Goal: Transaction & Acquisition: Book appointment/travel/reservation

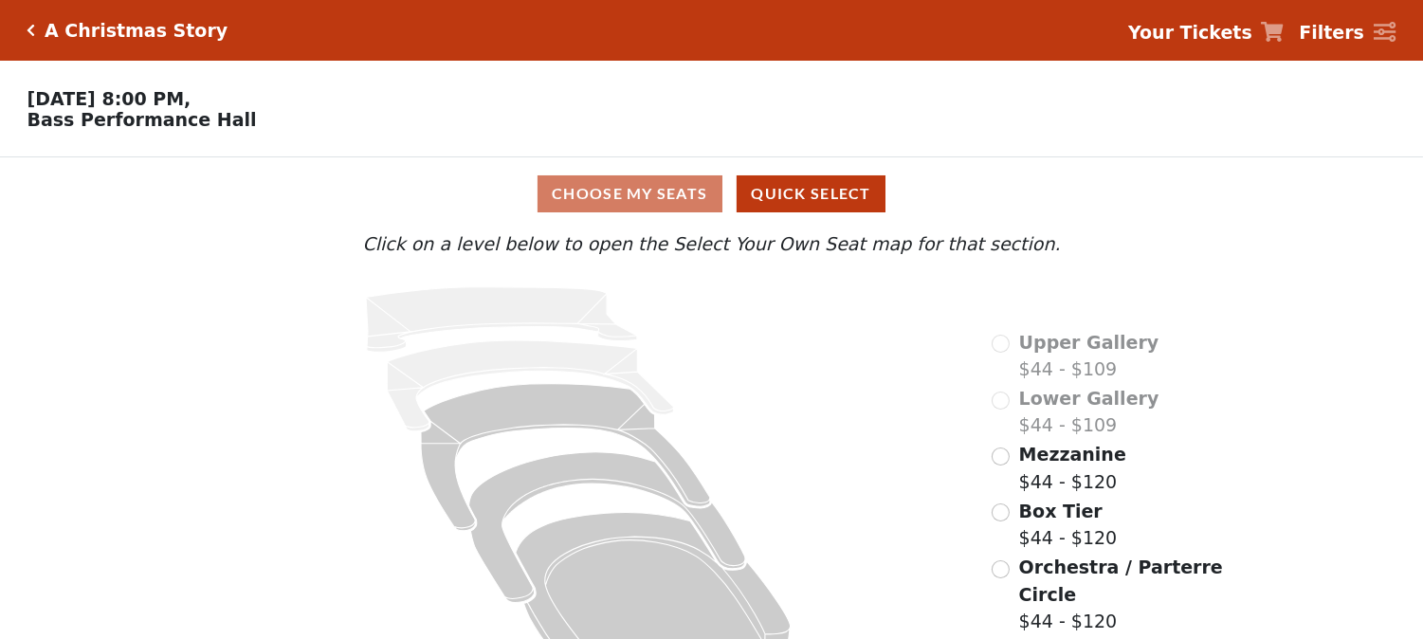
click at [1264, 203] on div "Choose My Seats Quick Select Current Level Click on a level below to open the S…" at bounding box center [711, 423] width 1423 height 533
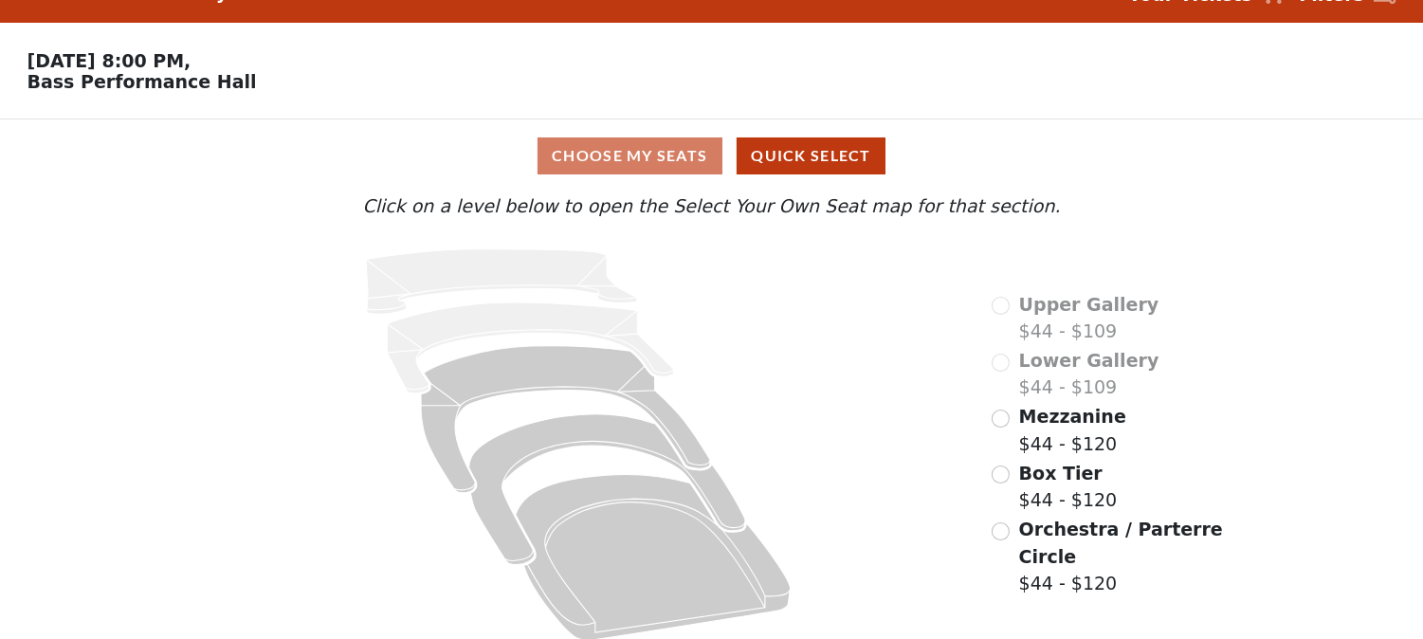
scroll to position [55, 0]
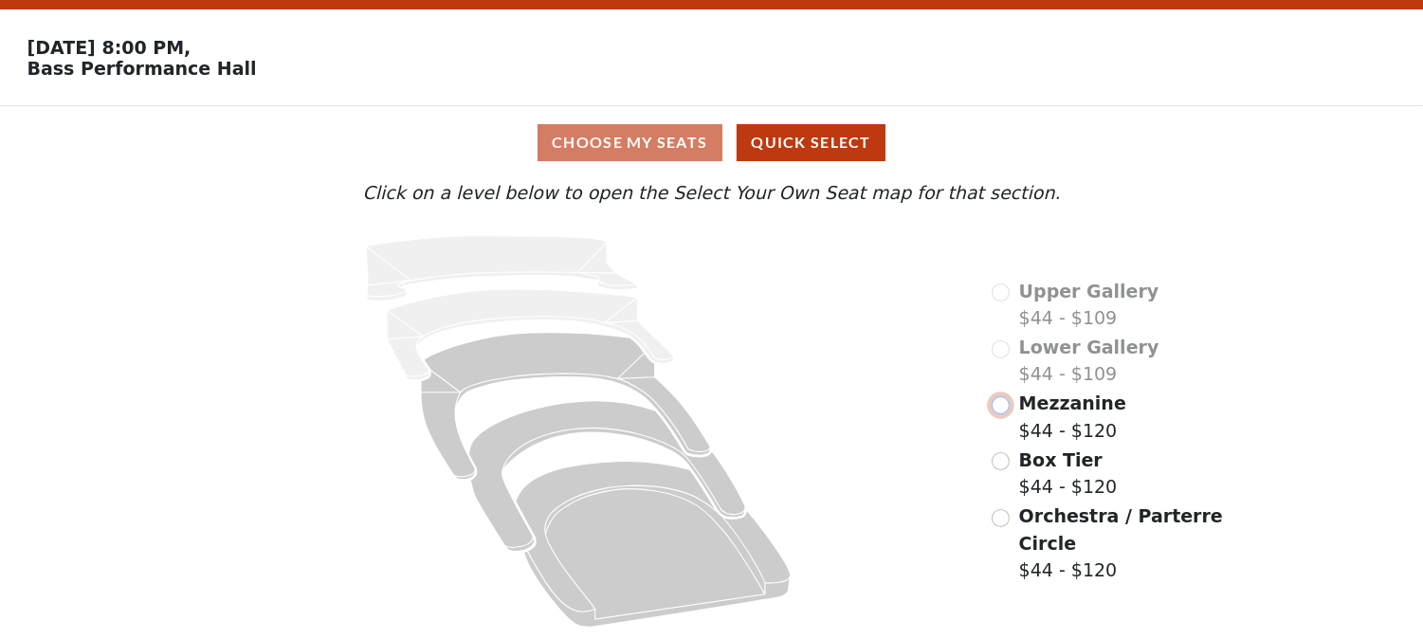
click at [1002, 414] on input "radio" at bounding box center [1001, 405] width 18 height 18
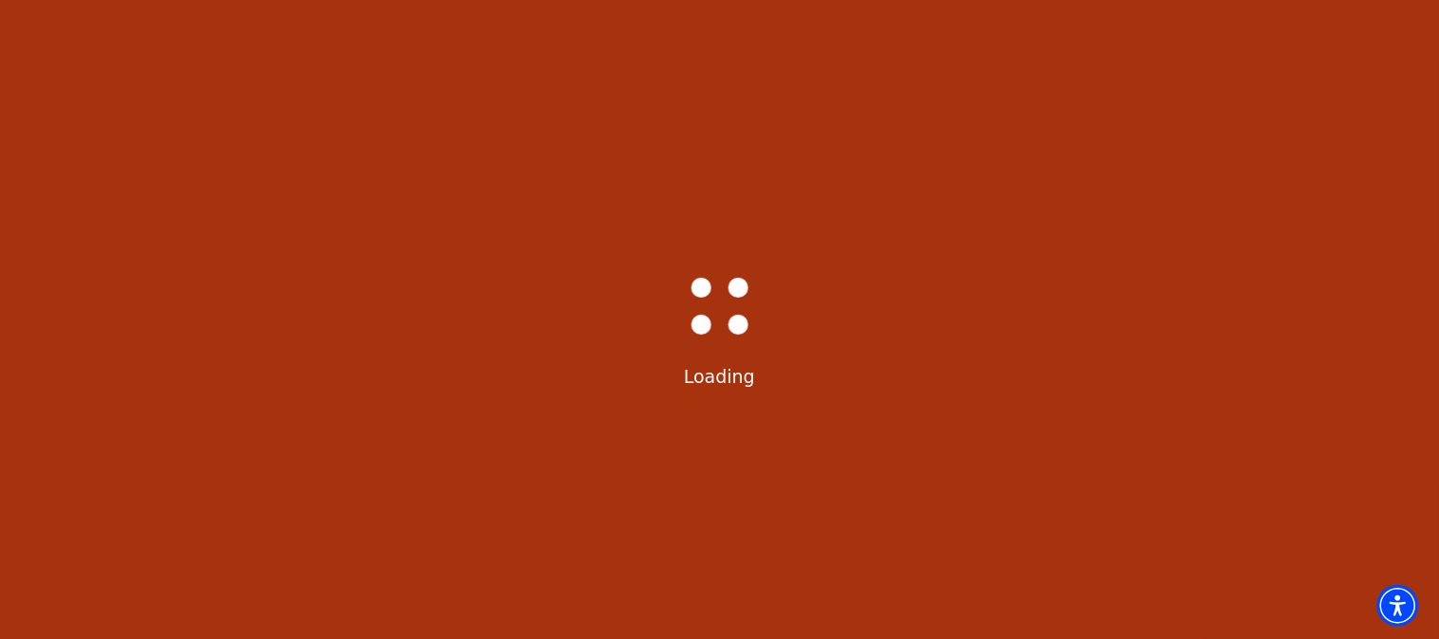
click at [1072, 382] on div "Bass-Hall_Loader-Med-Gray Loading" at bounding box center [719, 319] width 1439 height 639
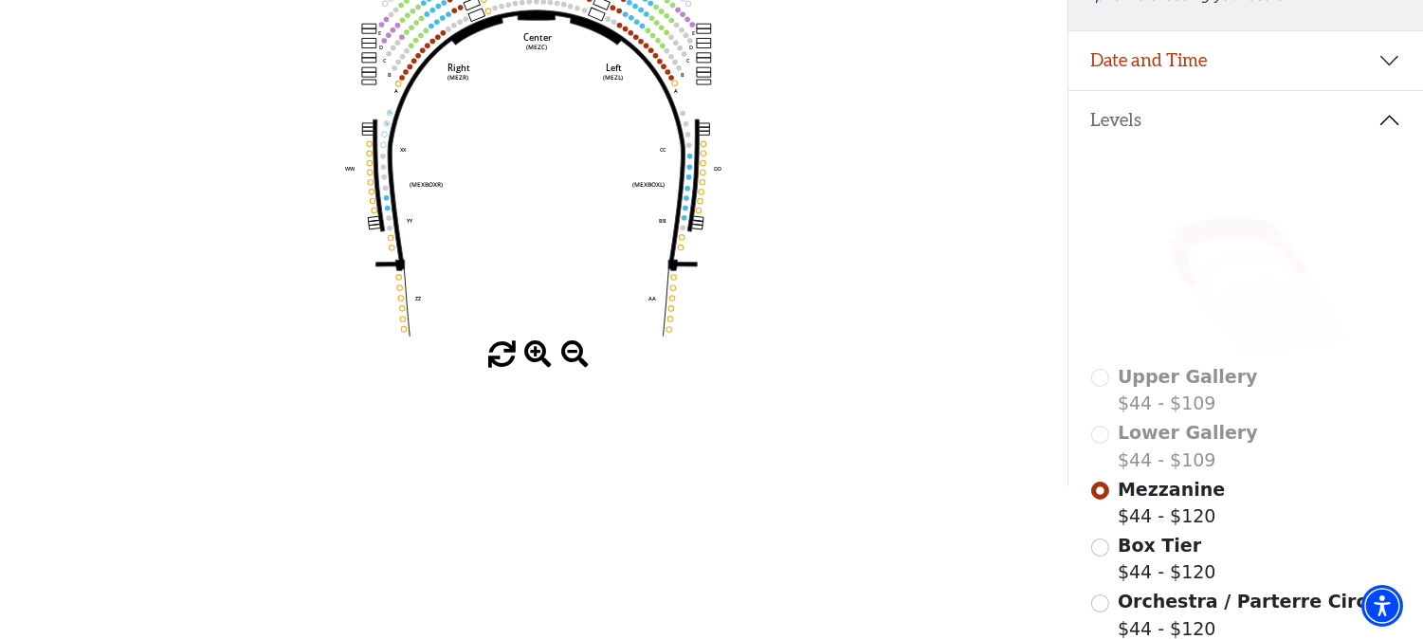
scroll to position [316, 0]
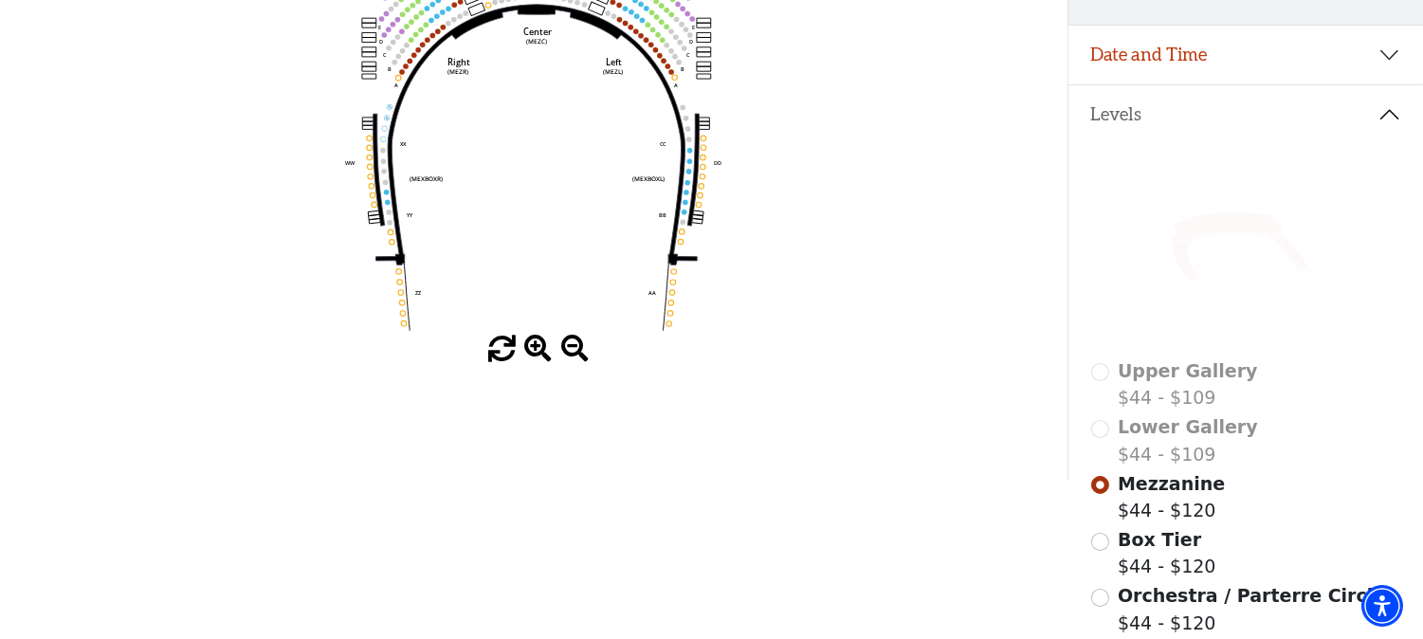
click at [524, 346] on span at bounding box center [538, 350] width 28 height 28
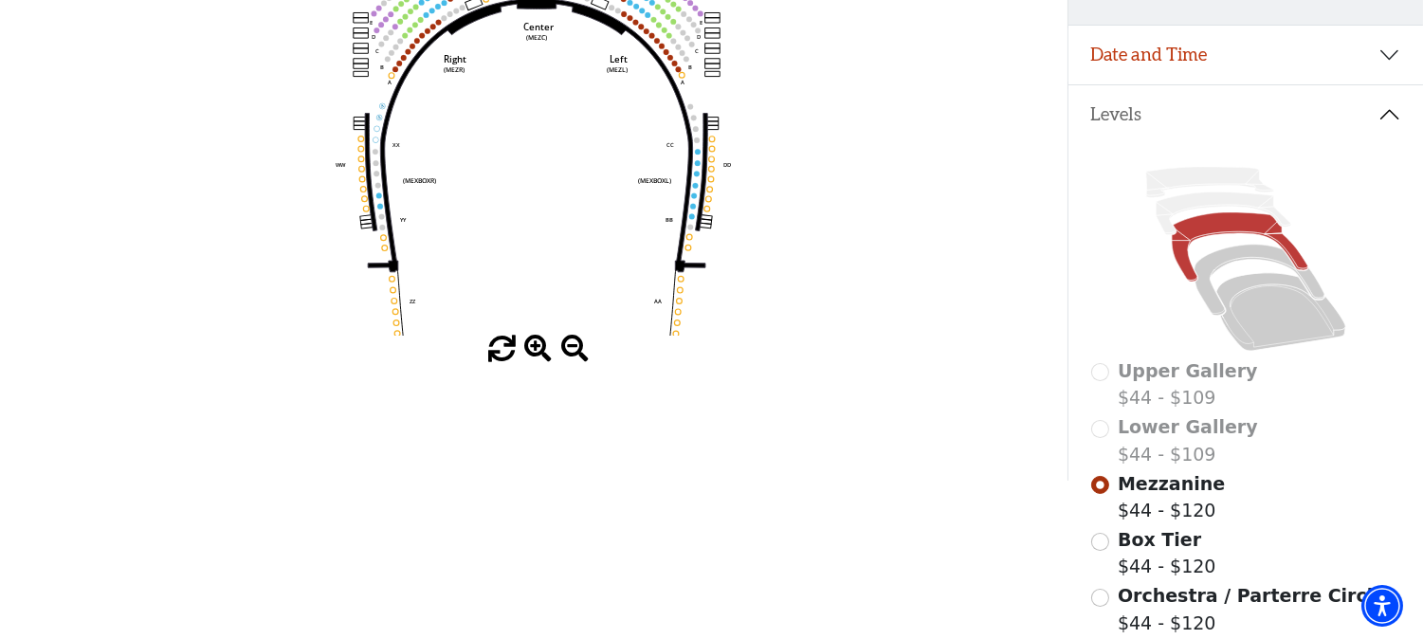
click at [524, 346] on span at bounding box center [538, 350] width 28 height 28
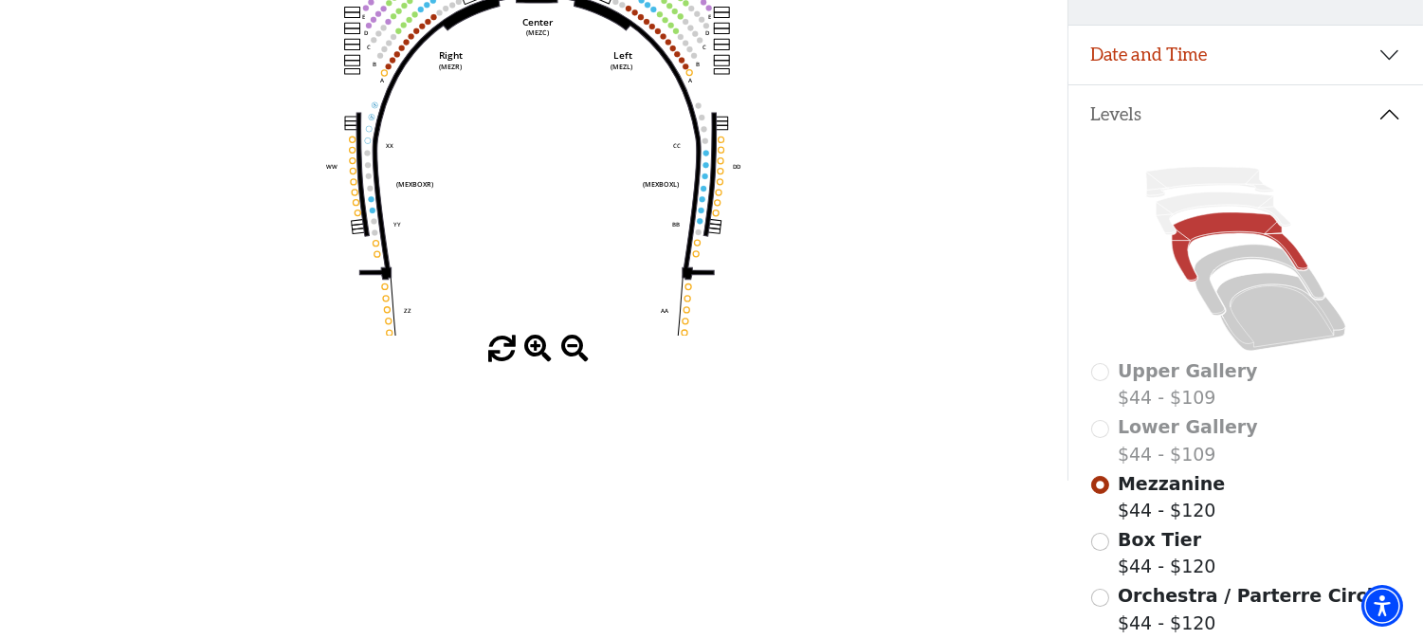
click at [524, 346] on span at bounding box center [538, 350] width 28 height 28
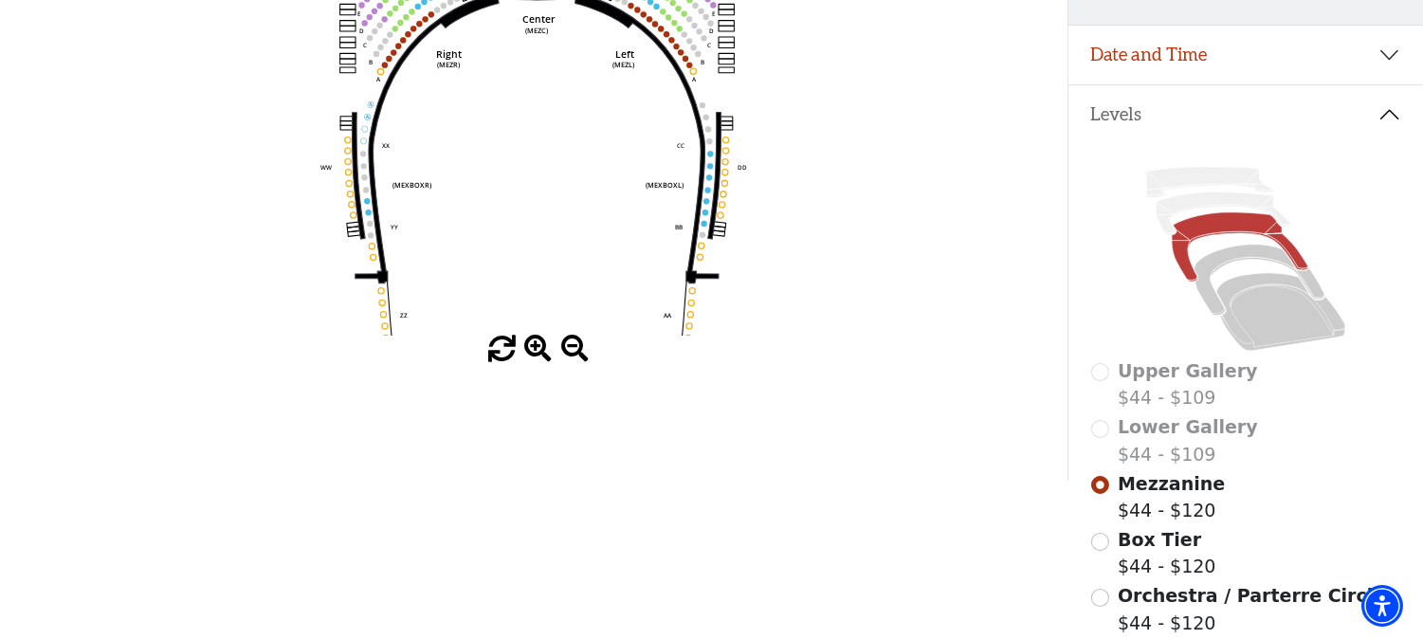
click at [524, 346] on span at bounding box center [538, 350] width 28 height 28
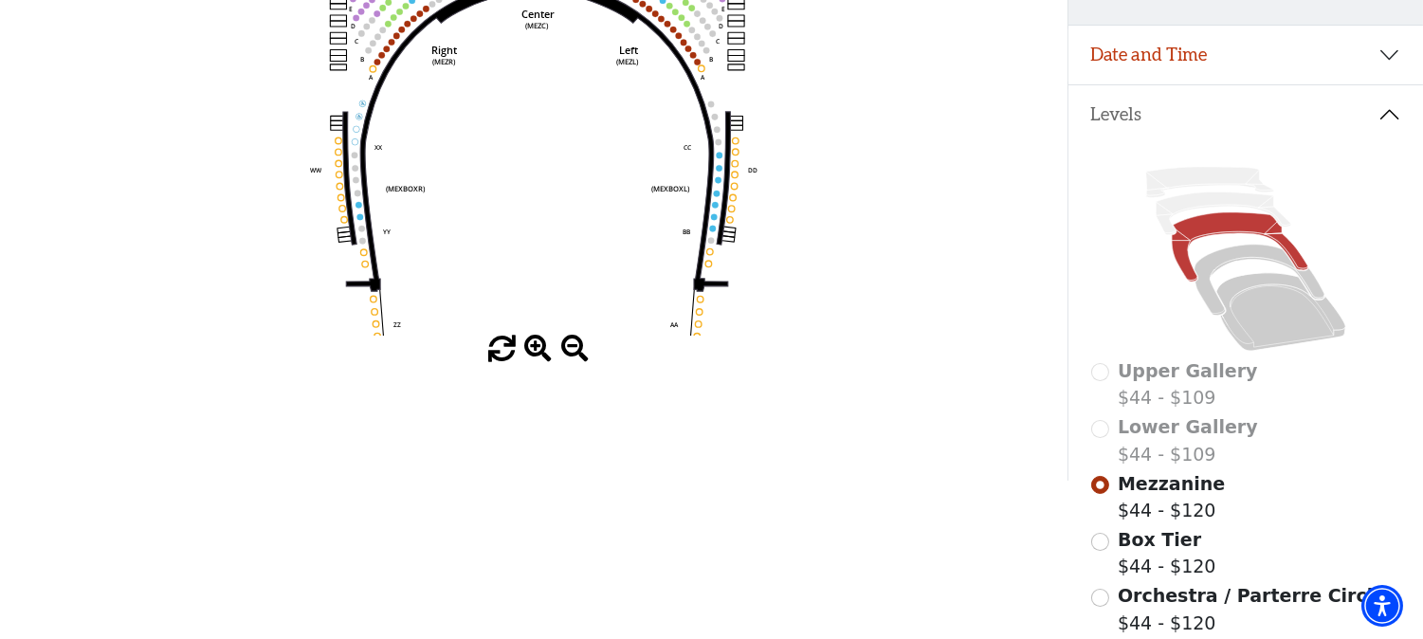
click at [533, 356] on span at bounding box center [538, 350] width 28 height 28
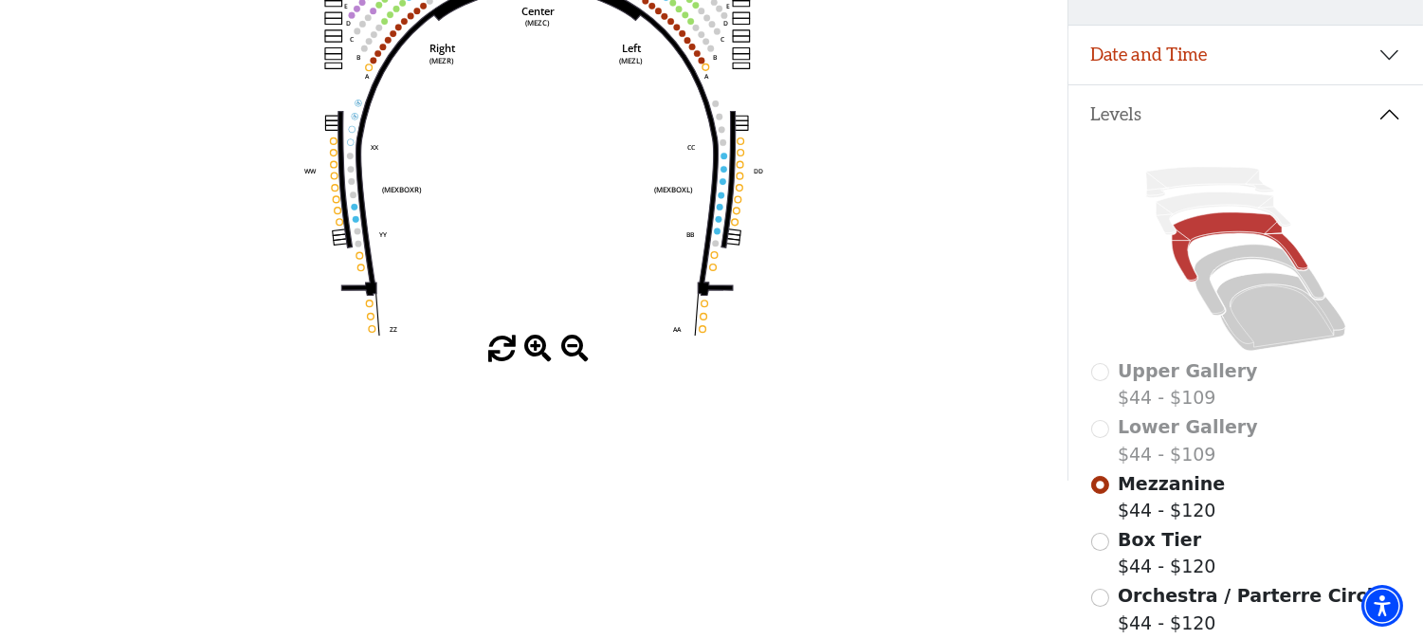
click at [533, 356] on span at bounding box center [538, 350] width 28 height 28
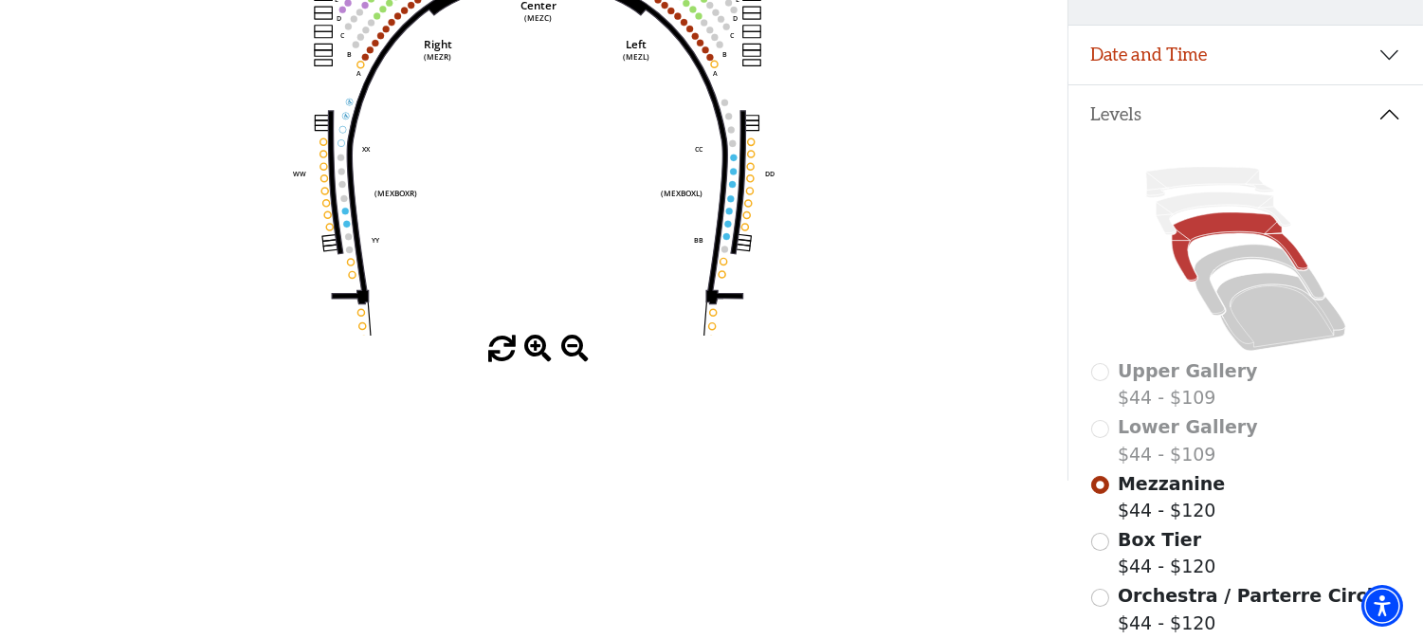
click at [533, 356] on span at bounding box center [538, 350] width 28 height 28
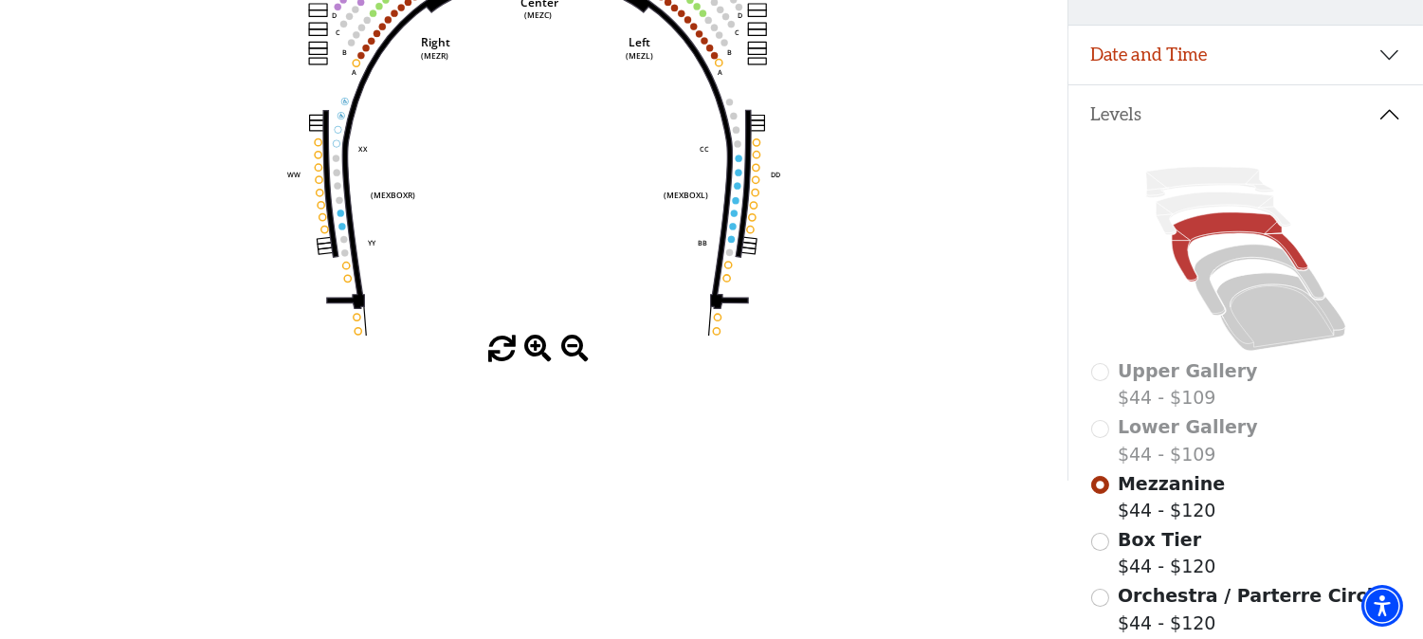
click at [533, 356] on span at bounding box center [538, 350] width 28 height 28
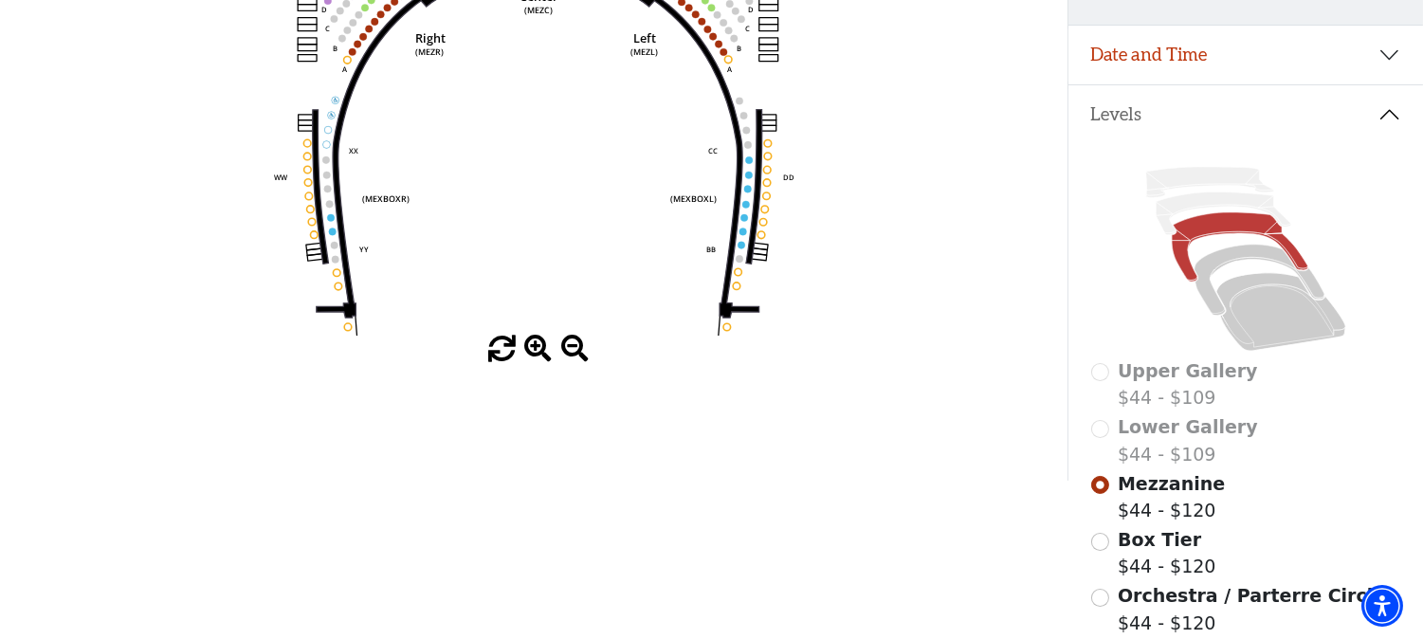
click at [533, 356] on span at bounding box center [538, 350] width 28 height 28
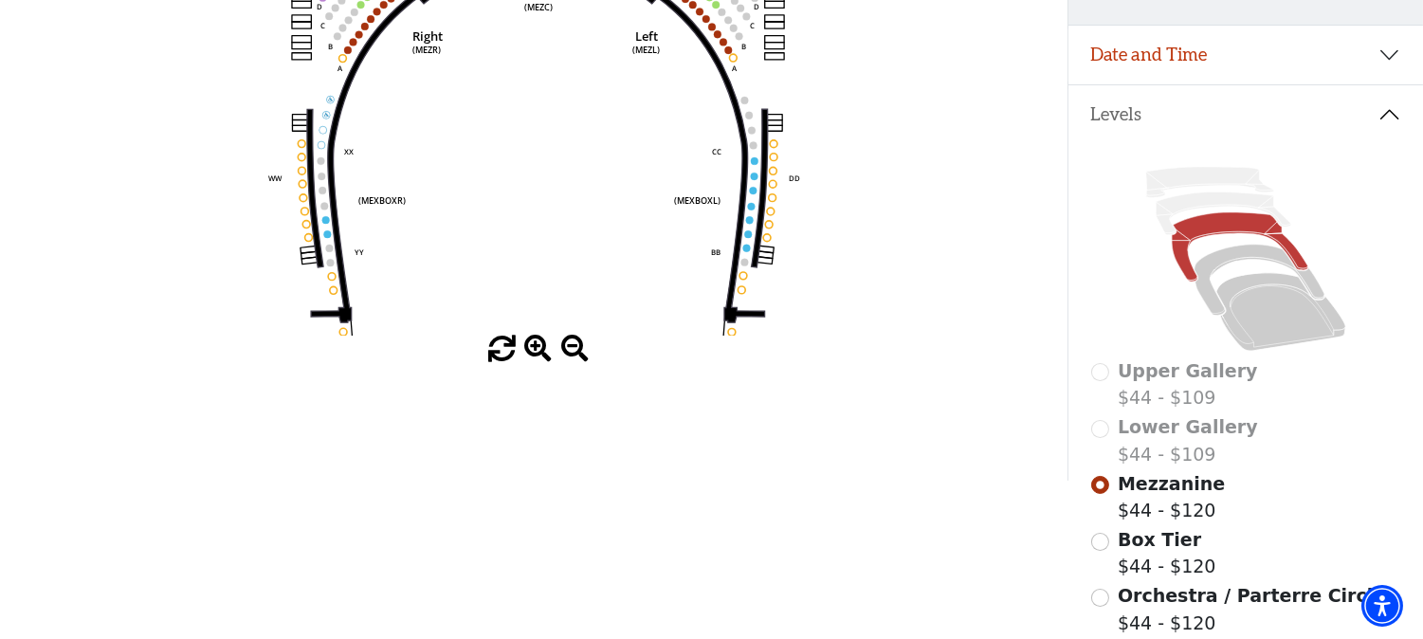
click at [533, 356] on span at bounding box center [538, 350] width 28 height 28
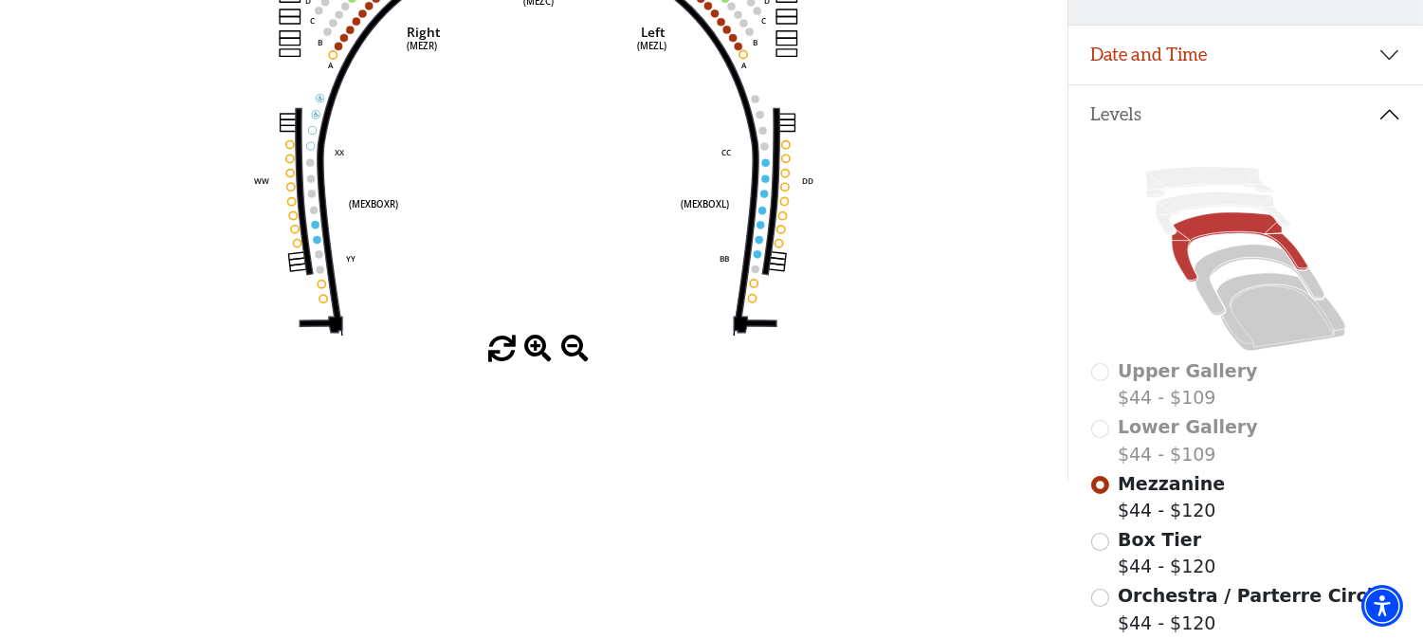
click at [533, 356] on span at bounding box center [538, 350] width 28 height 28
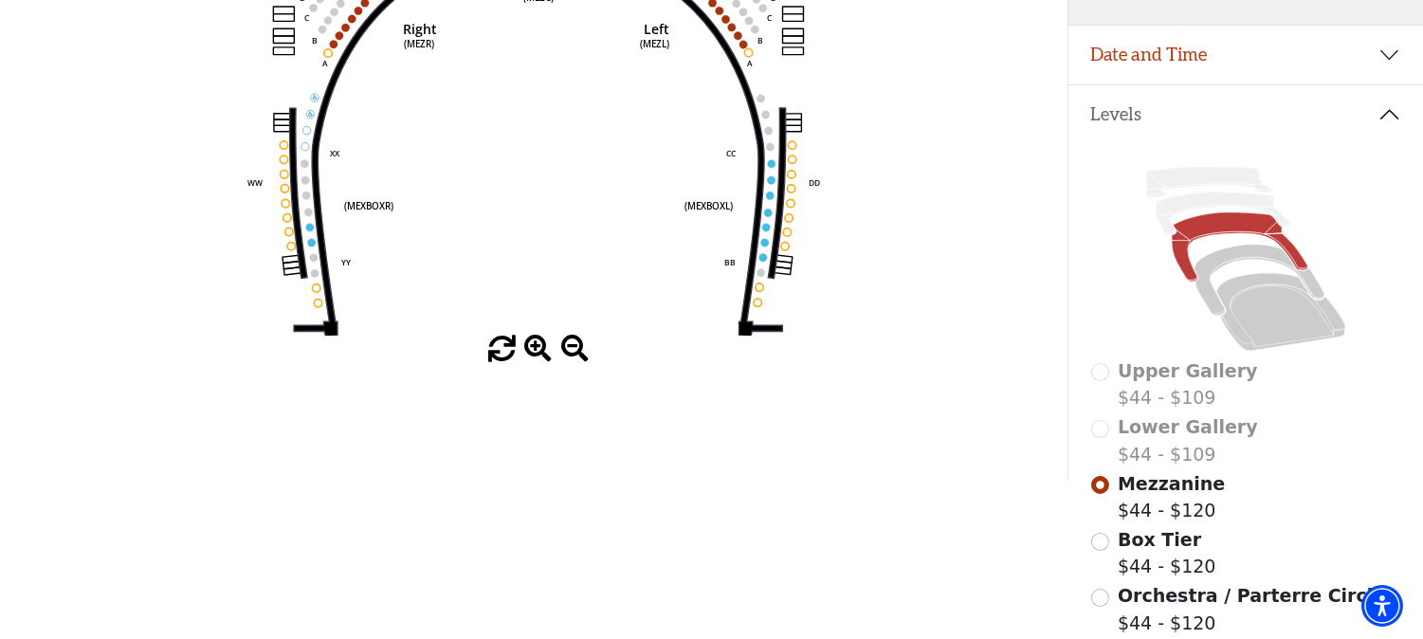
click at [533, 356] on span at bounding box center [538, 350] width 28 height 28
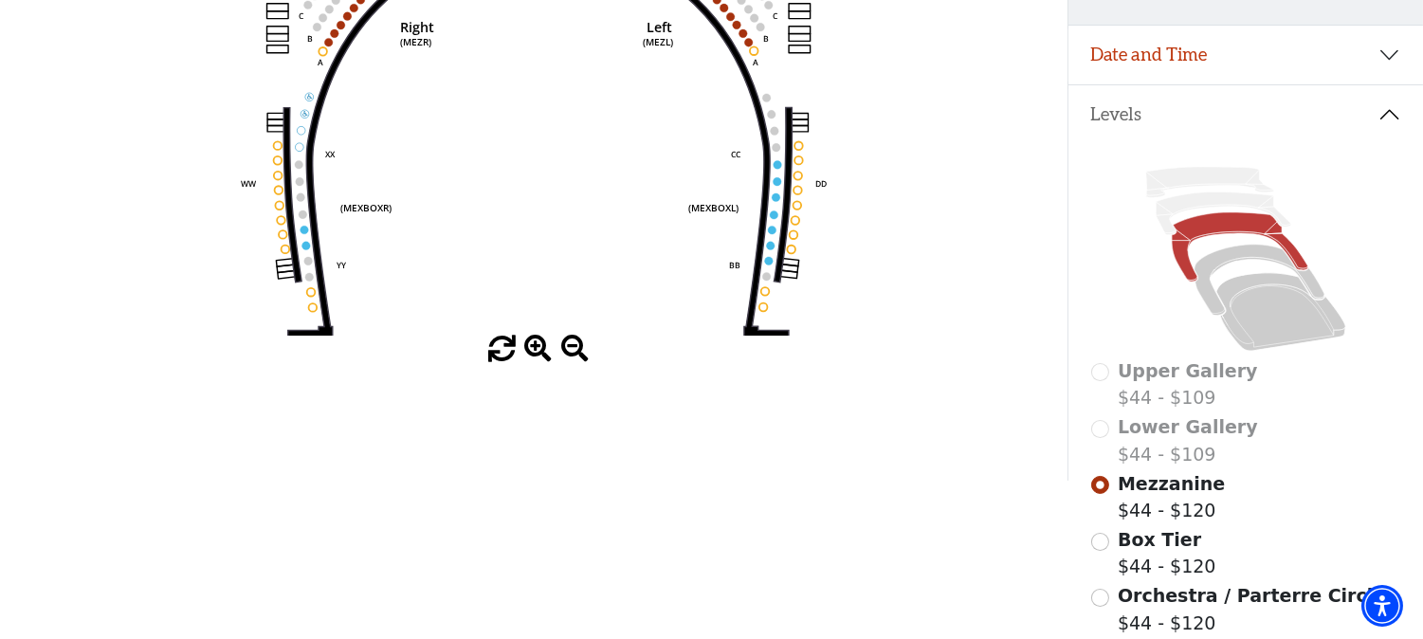
click at [533, 356] on span at bounding box center [538, 350] width 28 height 28
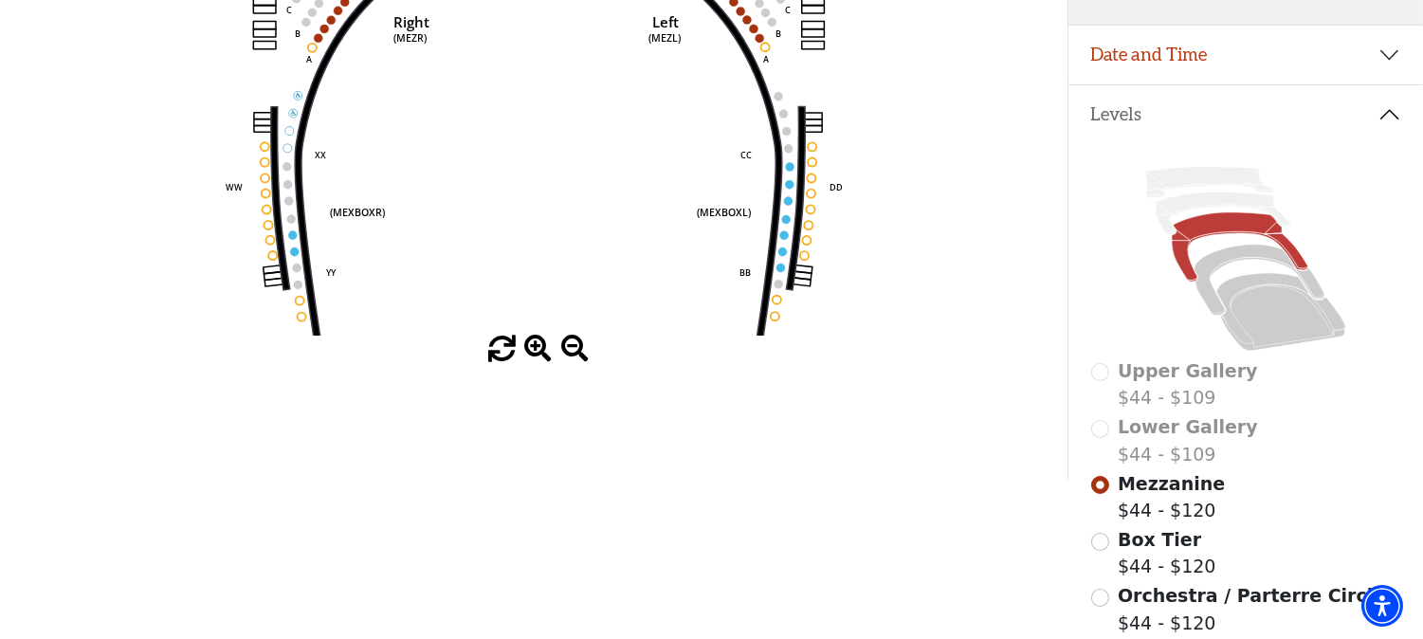
click at [533, 356] on span at bounding box center [538, 350] width 28 height 28
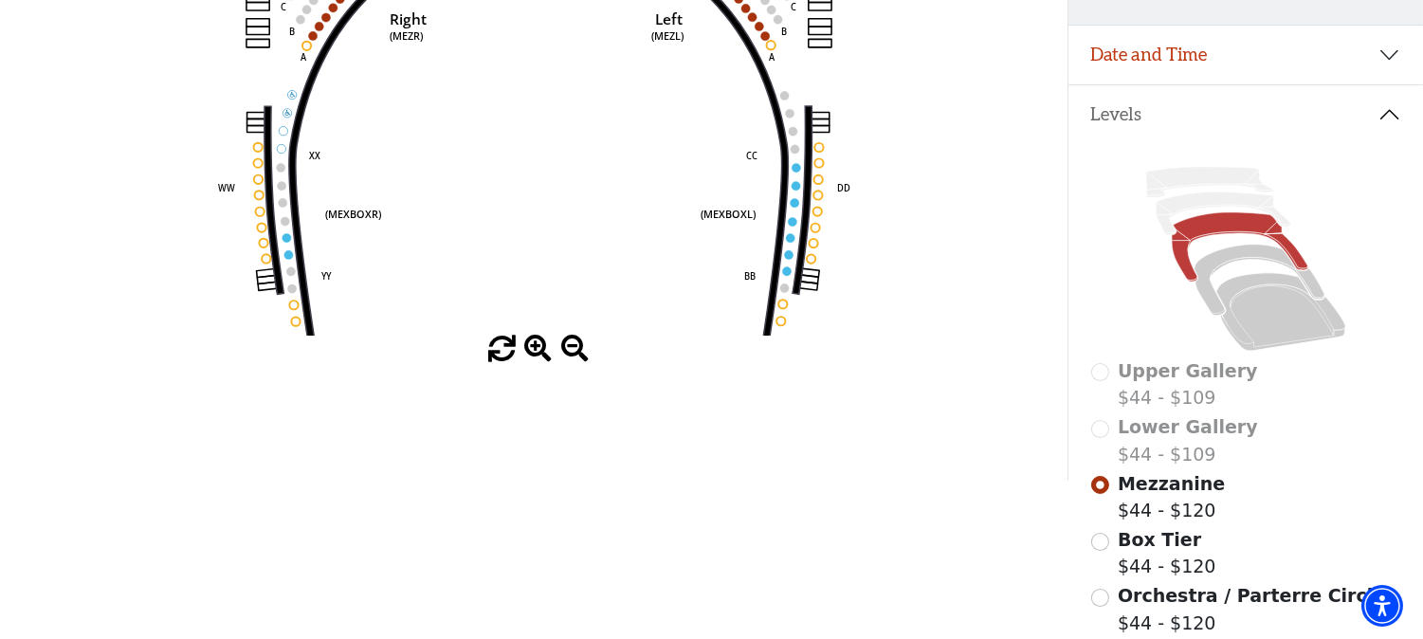
click at [533, 356] on span at bounding box center [538, 350] width 28 height 28
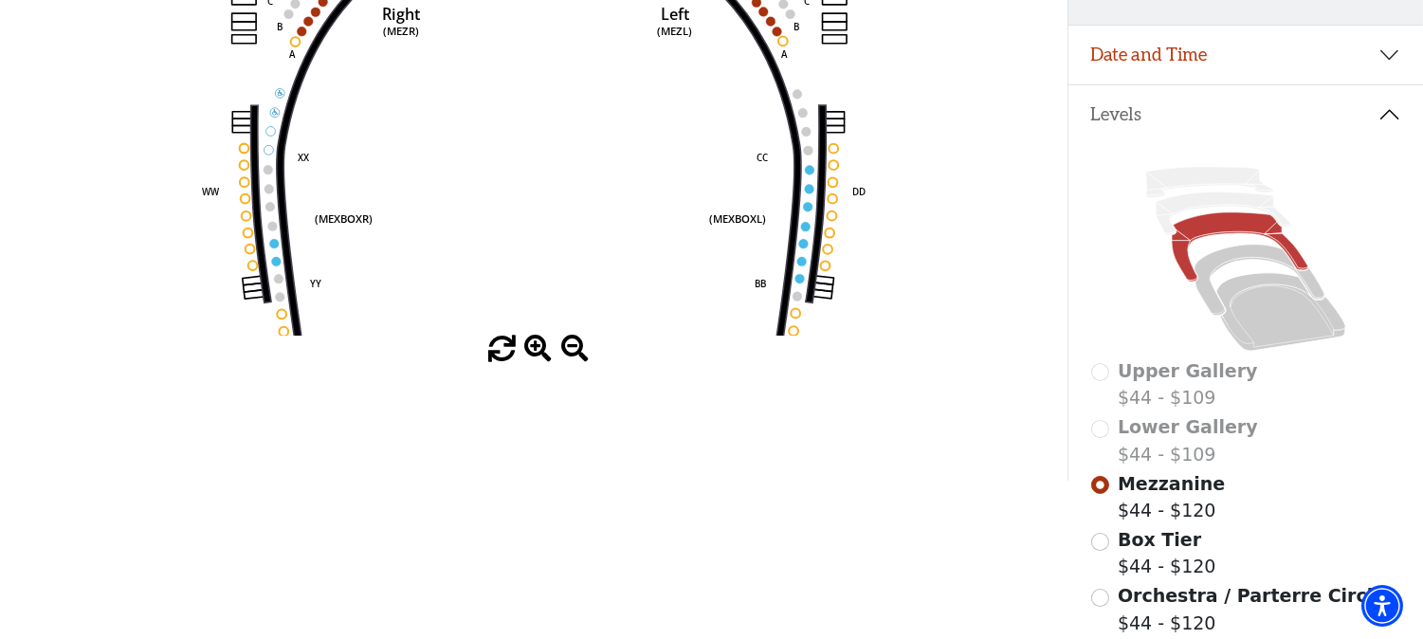
click at [533, 356] on span at bounding box center [538, 350] width 28 height 28
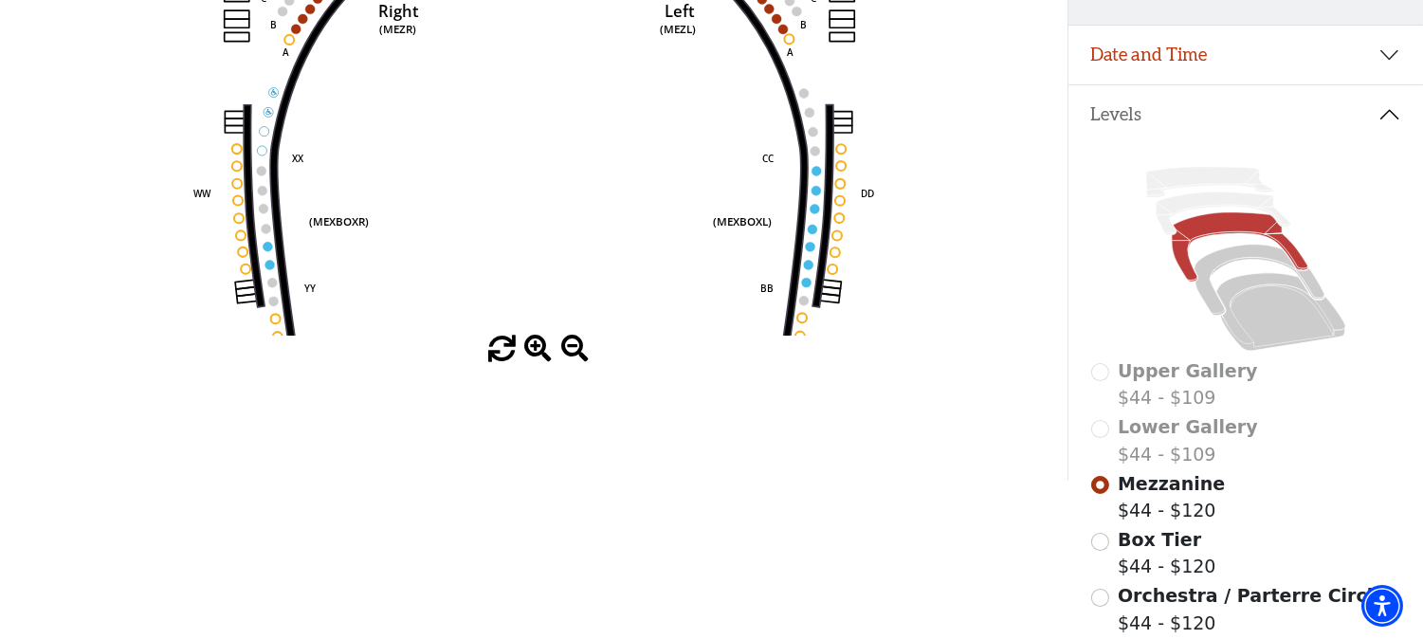
click at [533, 356] on span at bounding box center [538, 350] width 28 height 28
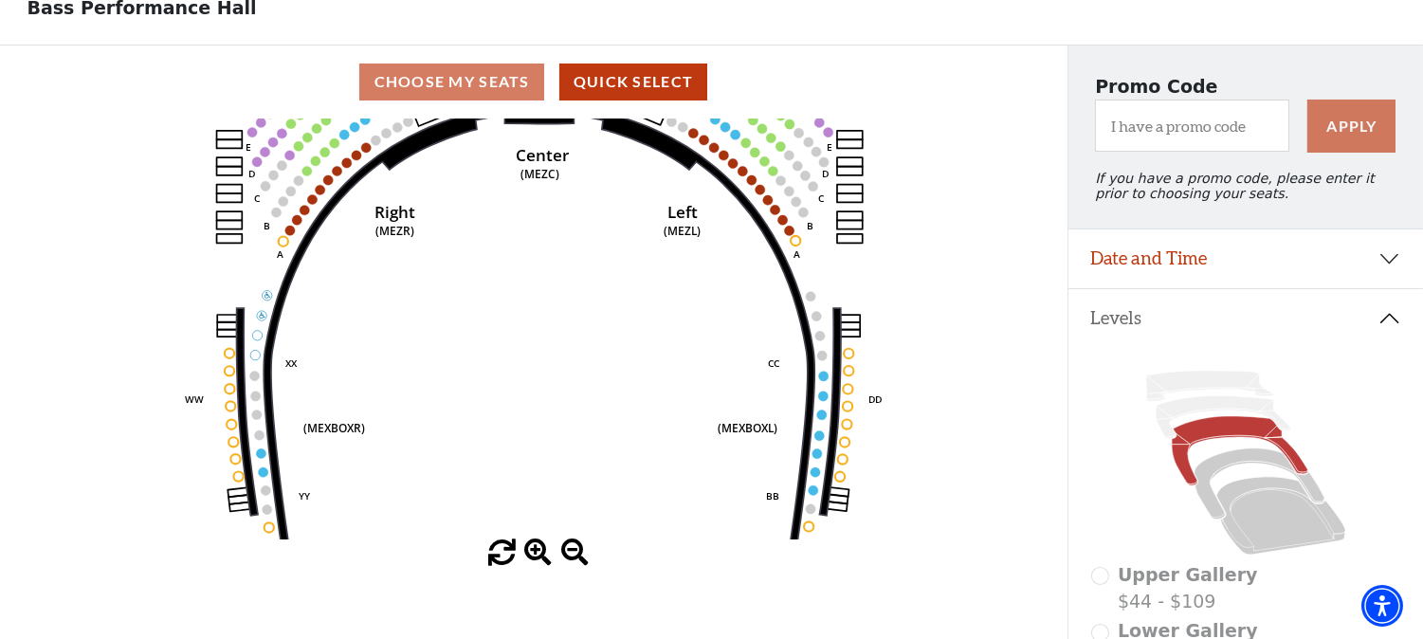
scroll to position [0, 0]
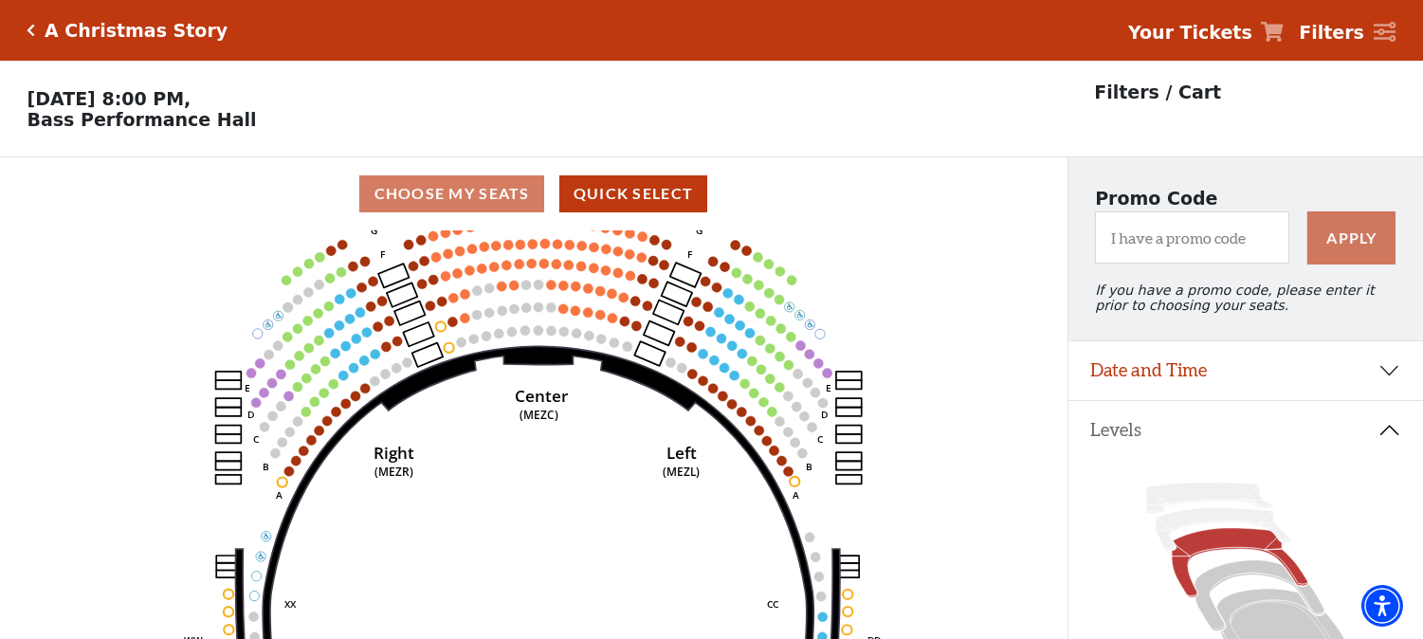
drag, startPoint x: 770, startPoint y: 299, endPoint x: 769, endPoint y: 481, distance: 182.1
click at [769, 481] on icon "Center (MEZC) Right (MEZR) Left (MEZL) (MEXBOXR) (MEXBOXL) XX WW CC DD YY BB ZZ…" at bounding box center [533, 440] width 961 height 421
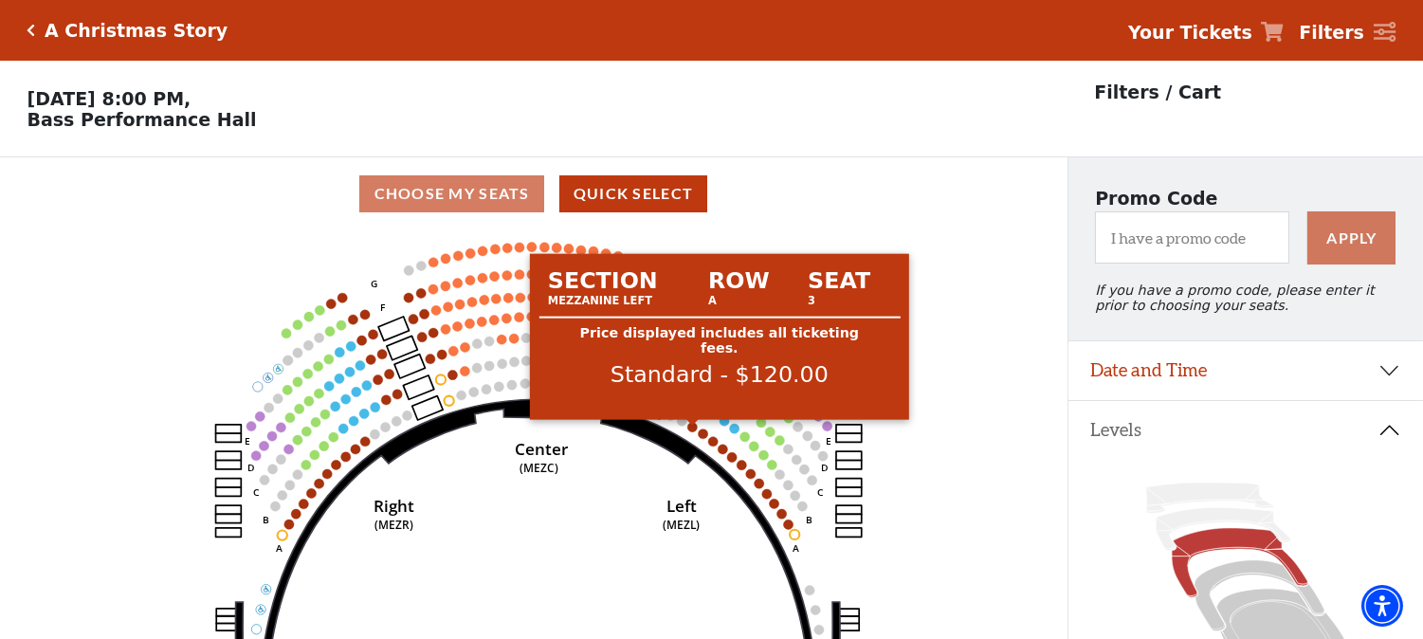
click at [579, 514] on icon "Center (MEZC) Right (MEZR) Left (MEZL) (MEXBOXR) (MEXBOXL) XX WW CC DD YY BB ZZ…" at bounding box center [533, 440] width 961 height 421
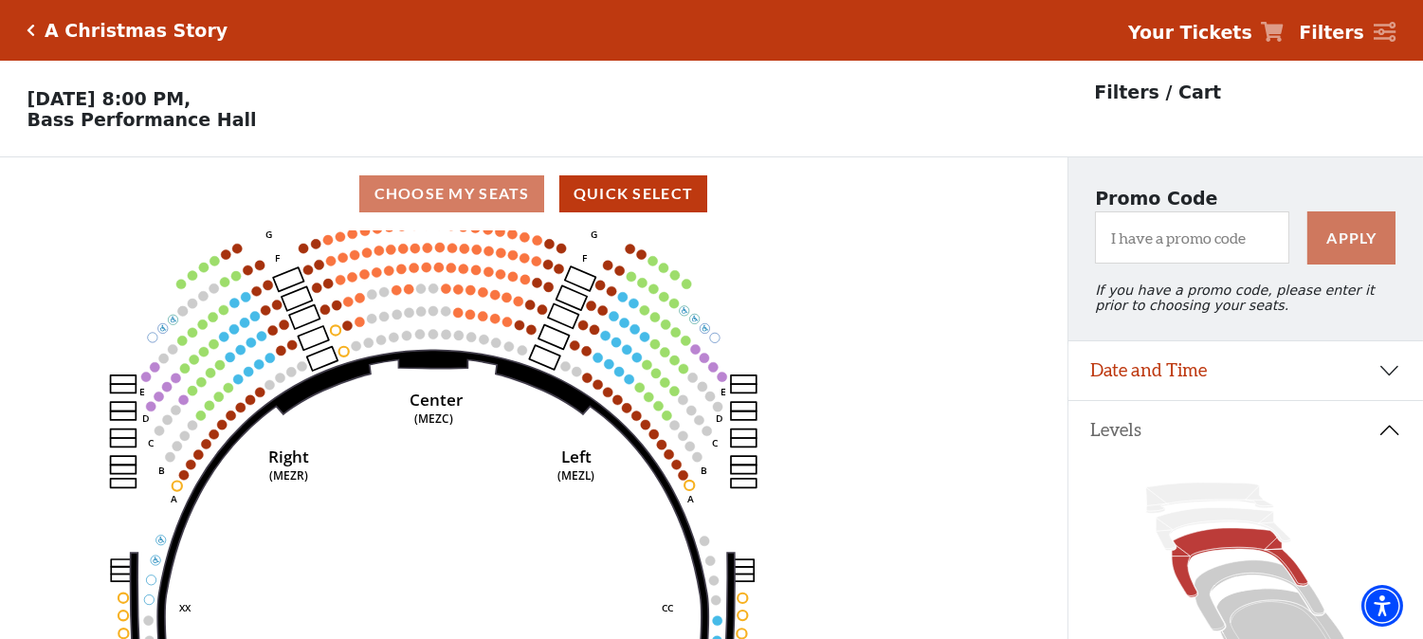
drag, startPoint x: 610, startPoint y: 495, endPoint x: 505, endPoint y: 446, distance: 116.2
click at [505, 446] on icon "Center (MEZC) Right (MEZR) Left (MEZL) (MEXBOXR) (MEXBOXL) XX WW CC DD YY BB ZZ…" at bounding box center [533, 440] width 961 height 421
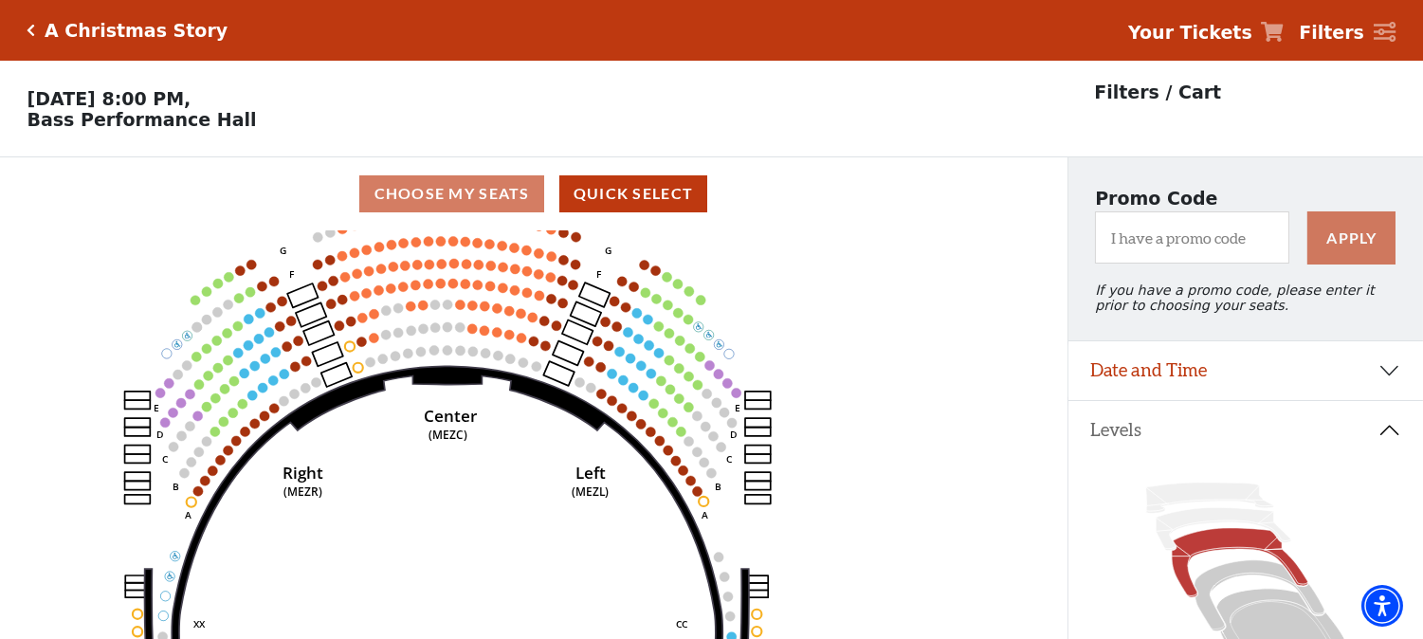
drag, startPoint x: 333, startPoint y: 389, endPoint x: 399, endPoint y: 480, distance: 112.7
click at [399, 480] on icon at bounding box center [448, 607] width 596 height 483
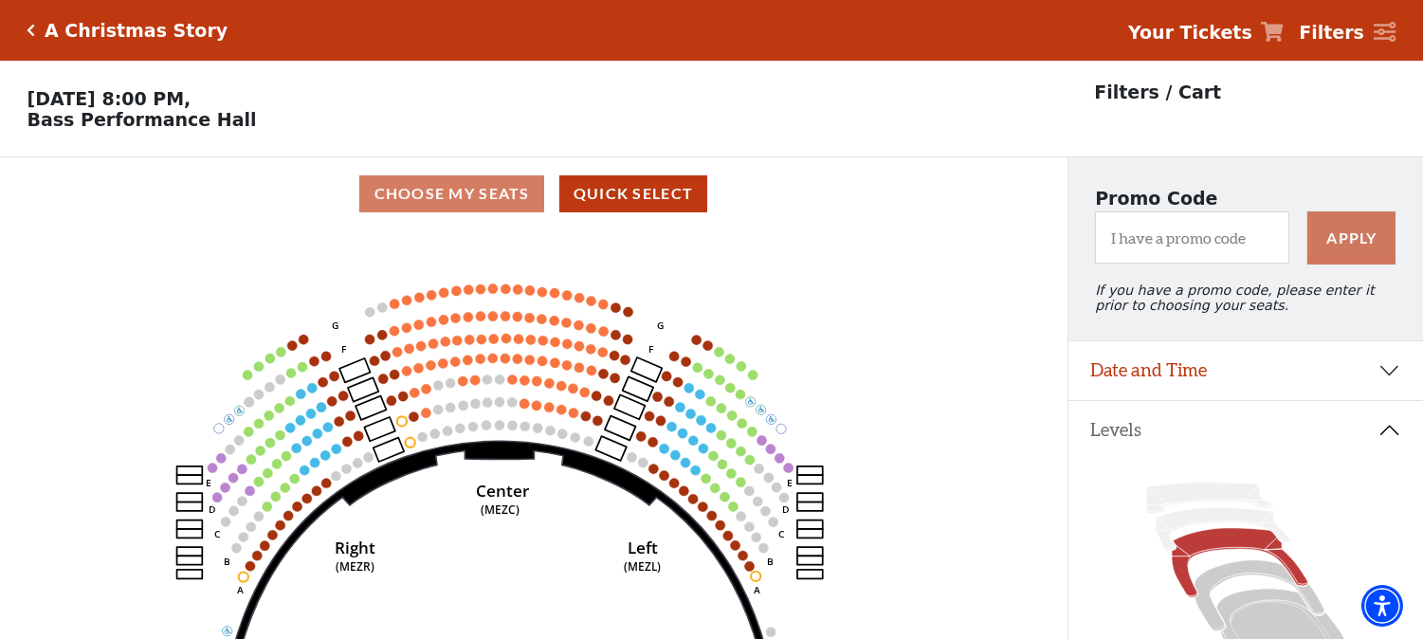
click at [969, 390] on icon "Center (MEZC) Right (MEZR) Left (MEZL) (MEXBOXR) (MEXBOXL) XX WW CC DD YY BB ZZ…" at bounding box center [533, 440] width 961 height 421
click at [932, 459] on icon "Center (MEZC) Right (MEZR) Left (MEZL) (MEXBOXR) (MEXBOXL) XX WW CC DD YY BB ZZ…" at bounding box center [533, 440] width 961 height 421
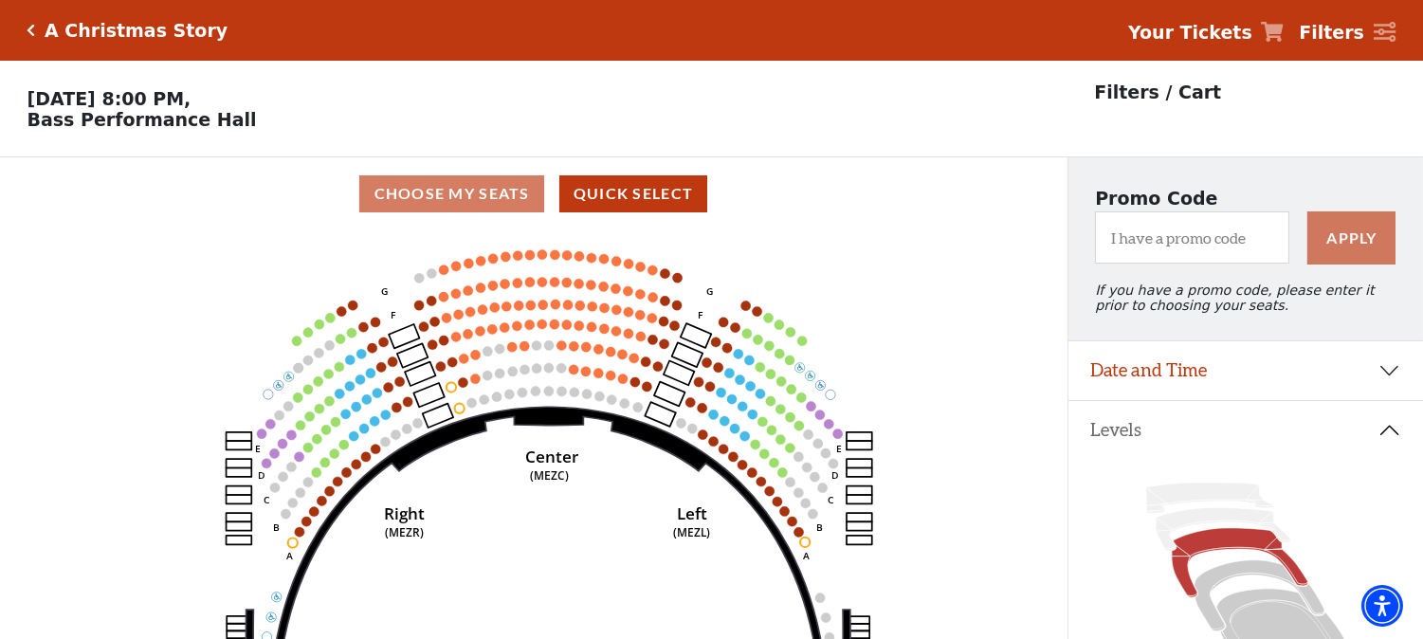
drag, startPoint x: 873, startPoint y: 338, endPoint x: 926, endPoint y: 298, distance: 66.4
click at [925, 300] on icon "Center (MEZC) Right (MEZR) Left (MEZL) (MEXBOXR) (MEXBOXL) XX WW CC DD YY BB ZZ…" at bounding box center [533, 440] width 961 height 421
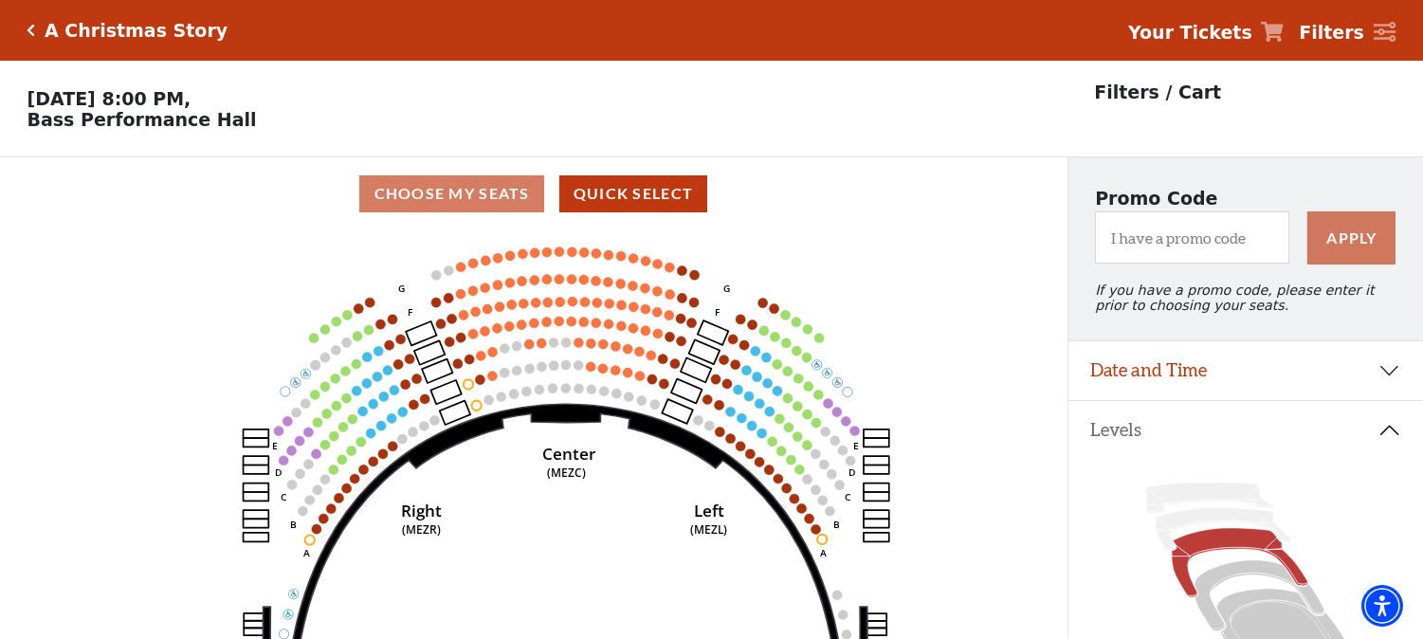
drag, startPoint x: 922, startPoint y: 304, endPoint x: 937, endPoint y: 305, distance: 15.2
click at [937, 305] on icon "Center (MEZC) Right (MEZR) Left (MEZL) (MEXBOXR) (MEXBOXL) XX WW CC DD YY BB ZZ…" at bounding box center [533, 440] width 961 height 421
click at [973, 313] on icon "Center (MEZC) Right (MEZR) Left (MEZL) (MEXBOXR) (MEXBOXL) XX WW CC DD YY BB ZZ…" at bounding box center [533, 440] width 961 height 421
